Goal: Task Accomplishment & Management: Manage account settings

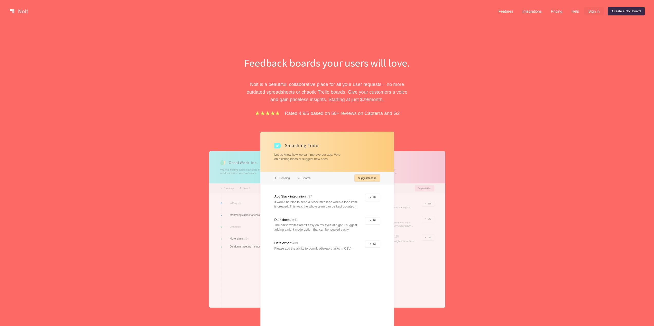
click at [593, 12] on link "Sign in" at bounding box center [594, 11] width 20 height 8
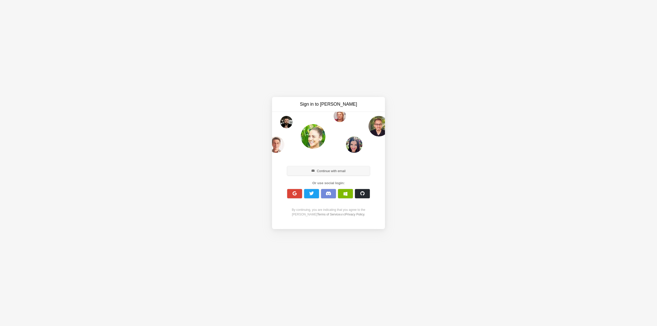
click at [341, 171] on button "Continue with email" at bounding box center [328, 170] width 83 height 9
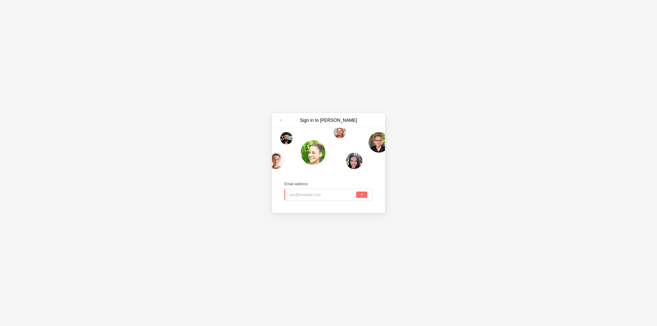
click at [321, 193] on input "email" at bounding box center [322, 194] width 66 height 11
type input "[PERSON_NAME][EMAIL_ADDRESS][DOMAIN_NAME]"
click at [356, 192] on button "submit" at bounding box center [361, 195] width 11 height 6
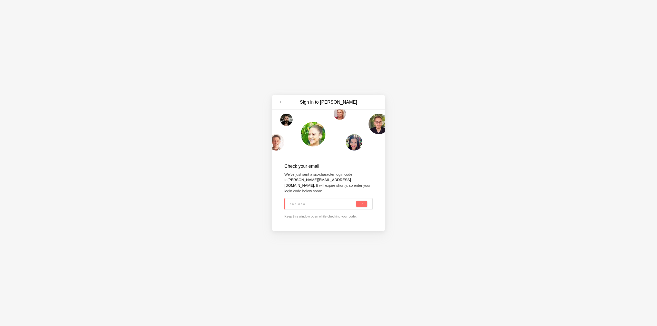
paste input "BCE-UV3"
type input "BCE-UV3"
click at [360, 201] on button "submit" at bounding box center [361, 204] width 11 height 6
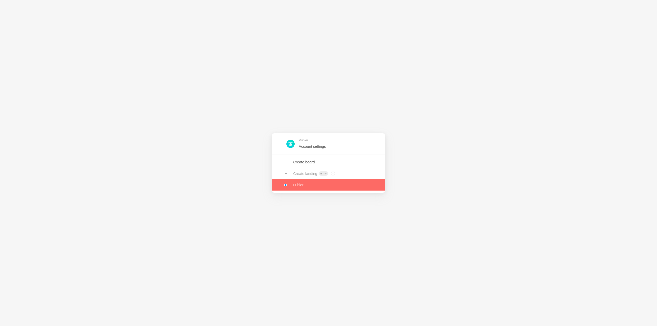
click at [300, 187] on link at bounding box center [328, 185] width 113 height 11
